Goal: Task Accomplishment & Management: Complete application form

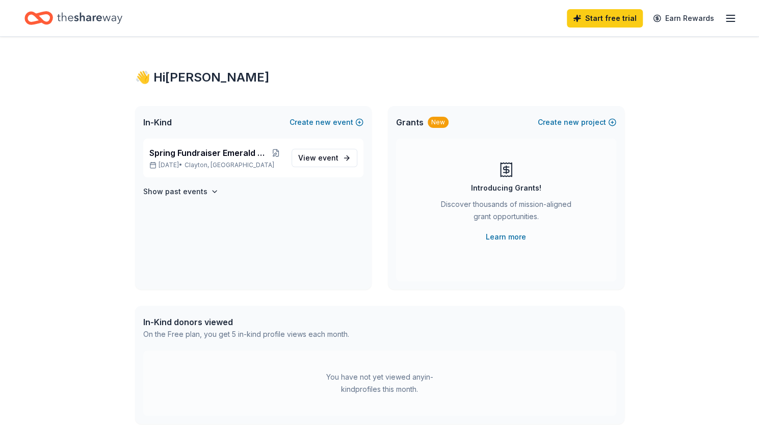
click at [281, 240] on div "Spring Fundraiser Emerald Ball Hibernians [DATE] • [GEOGRAPHIC_DATA], [GEOGRAPH…" at bounding box center [253, 214] width 237 height 151
click at [312, 158] on span "View event" at bounding box center [318, 158] width 40 height 12
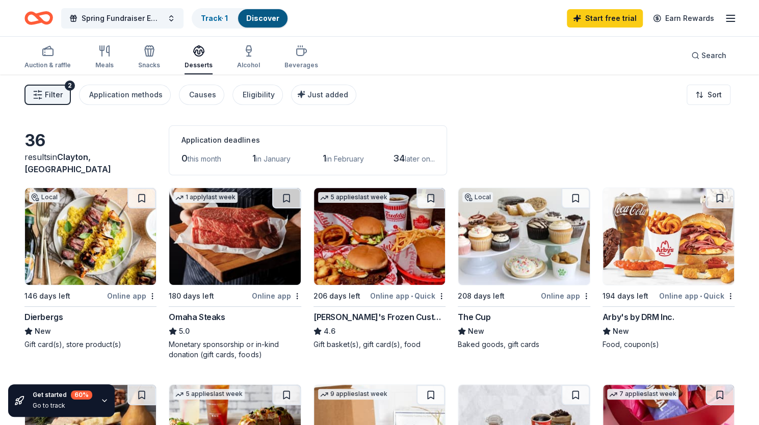
click at [367, 313] on div "[PERSON_NAME]'s Frozen Custard & Steakburgers" at bounding box center [380, 317] width 132 height 12
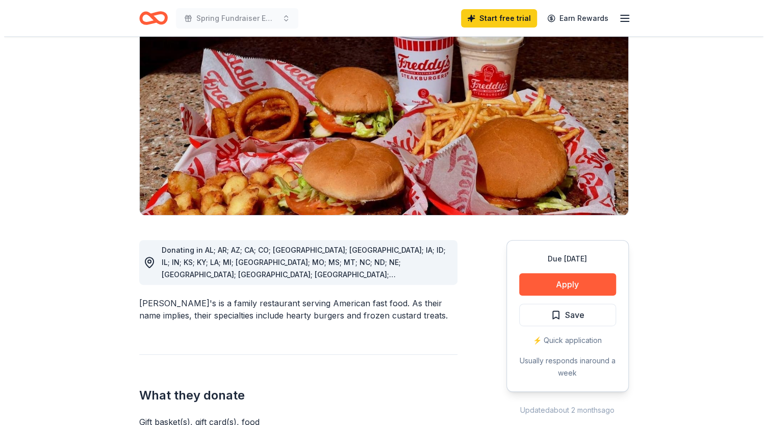
scroll to position [120, 0]
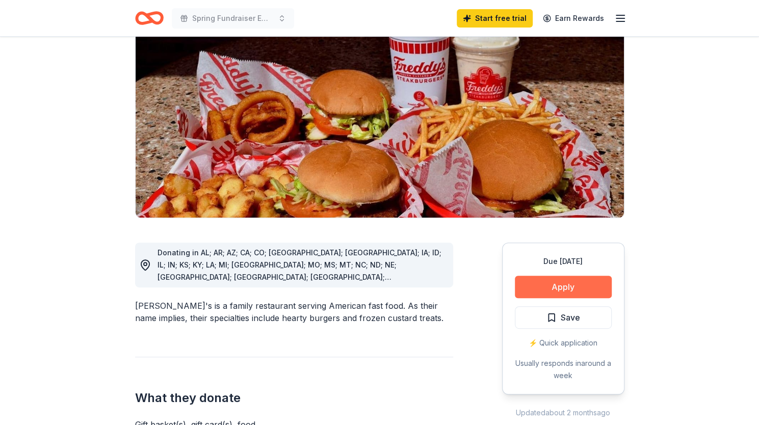
click at [543, 276] on button "Apply" at bounding box center [563, 287] width 97 height 22
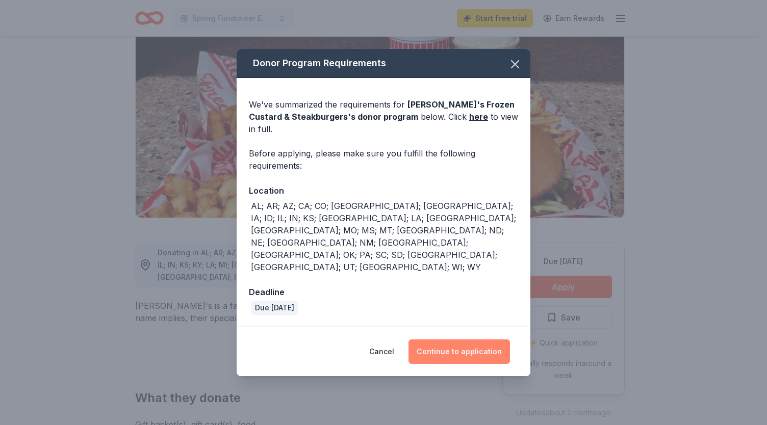
click at [463, 340] on button "Continue to application" at bounding box center [458, 352] width 101 height 24
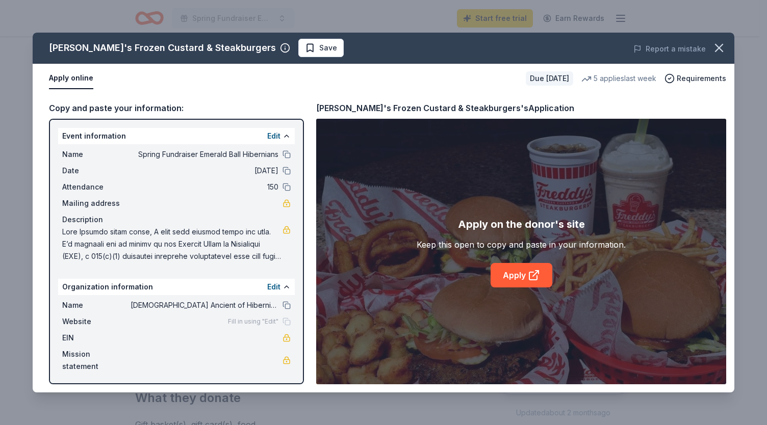
click at [463, 325] on div "Apply on the donor's site Keep this open to copy and paste in your information.…" at bounding box center [521, 252] width 410 height 266
click at [511, 277] on link "Apply" at bounding box center [522, 275] width 62 height 24
